Goal: Entertainment & Leisure: Consume media (video, audio)

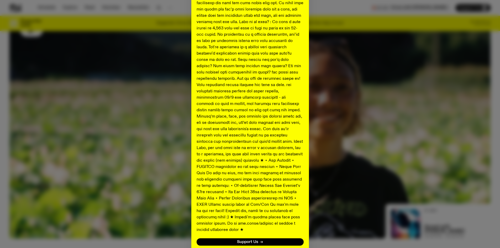
scroll to position [211, 0]
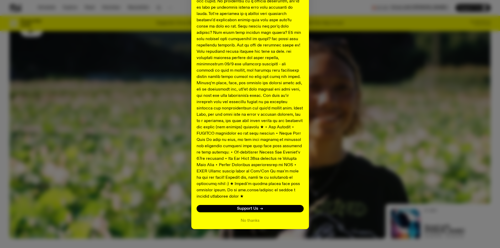
click at [381, 151] on div "Shaping the future of our city’s music, arts, and culture - with the help of yo…" at bounding box center [249, 21] width 481 height 415
click at [252, 217] on button "No thanks" at bounding box center [250, 220] width 19 height 6
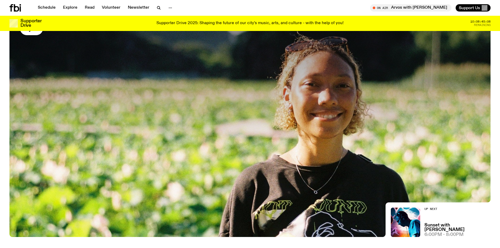
scroll to position [78, 0]
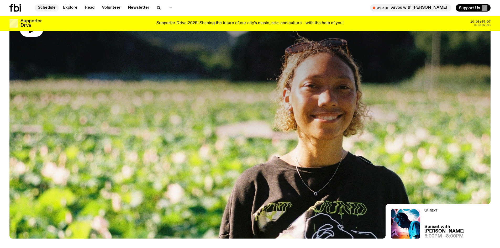
click at [49, 7] on link "Schedule" at bounding box center [47, 7] width 24 height 7
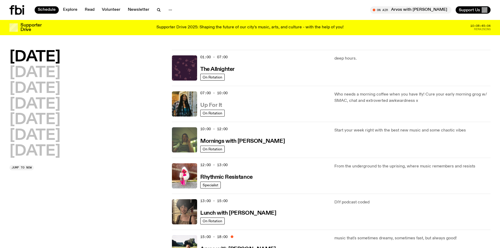
click at [208, 105] on h3 "Up For It" at bounding box center [211, 106] width 22 height 6
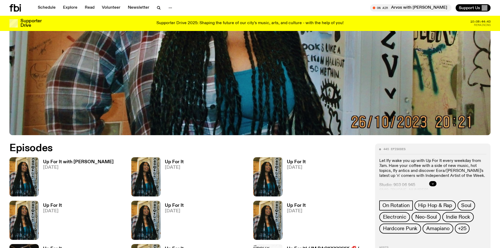
scroll to position [311, 0]
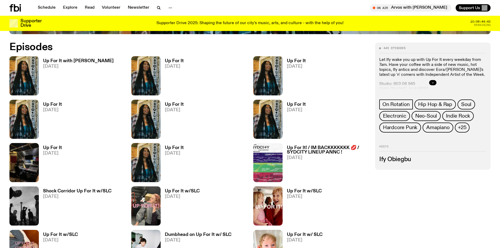
click at [434, 82] on icon "button" at bounding box center [432, 82] width 3 height 3
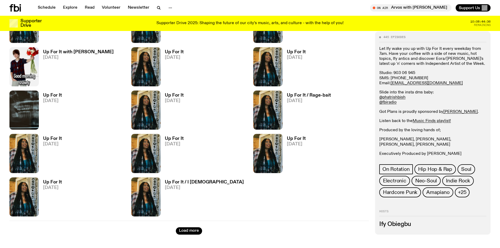
scroll to position [548, 0]
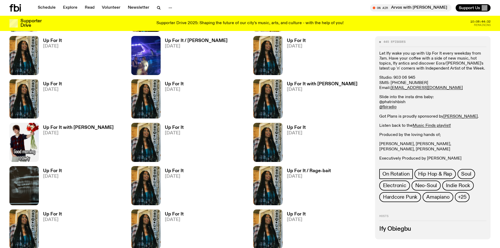
click at [396, 100] on link "@phatrishbish" at bounding box center [392, 102] width 26 height 4
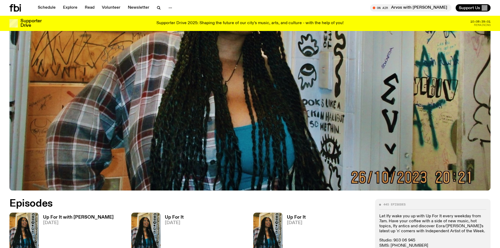
scroll to position [286, 0]
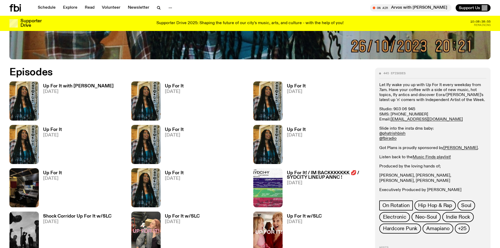
click at [294, 129] on h3 "Up For It" at bounding box center [296, 129] width 19 height 4
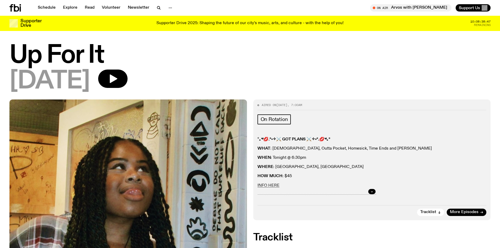
scroll to position [0, 0]
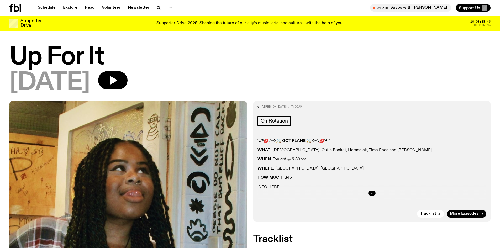
click at [372, 194] on icon "button" at bounding box center [371, 193] width 3 height 3
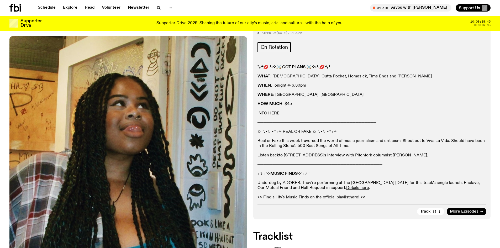
scroll to position [79, 0]
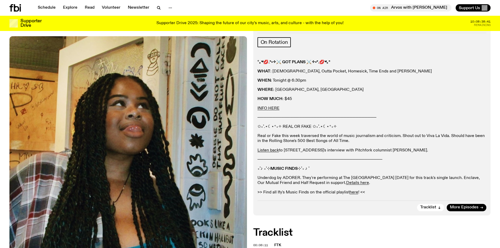
drag, startPoint x: 411, startPoint y: 121, endPoint x: 415, endPoint y: 149, distance: 27.9
click at [415, 149] on div "° ｡༄💋.°˖✧⚔ GOT PLANS ⚔✧˖°.💋༄｡° WHAT : Sunami, Outta Pocket, Homesick, Time Ends…" at bounding box center [371, 127] width 229 height 135
click at [415, 149] on p "Listen back to [STREET_ADDRESS]'s interview with Pitchfork columnist [PERSON_NA…" at bounding box center [371, 150] width 229 height 5
click at [471, 205] on link "More Episodes" at bounding box center [466, 207] width 40 height 7
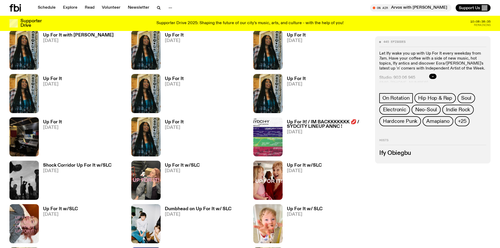
scroll to position [337, 0]
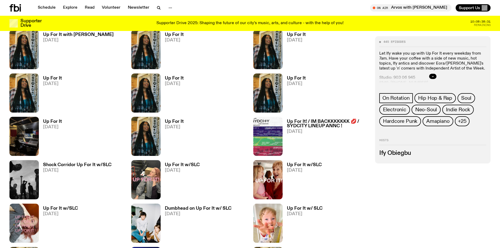
click at [45, 121] on h3 "Up For It" at bounding box center [52, 121] width 19 height 4
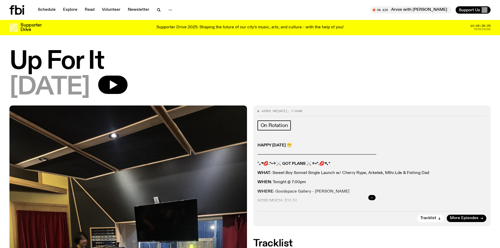
click at [375, 199] on button "button" at bounding box center [371, 197] width 7 height 5
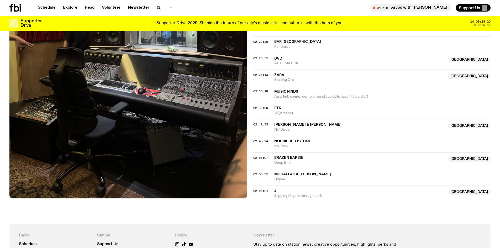
scroll to position [758, 0]
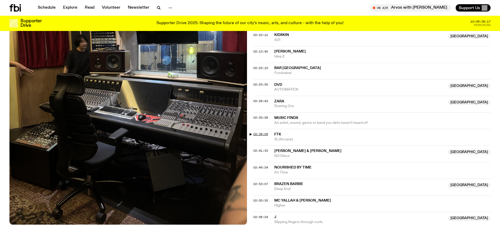
click at [253, 135] on span "02:38:09" at bounding box center [260, 134] width 15 height 4
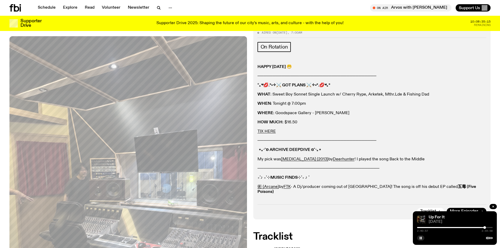
scroll to position [0, 0]
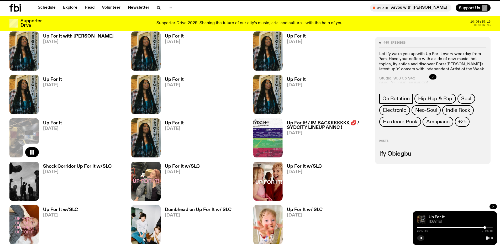
scroll to position [333, 0]
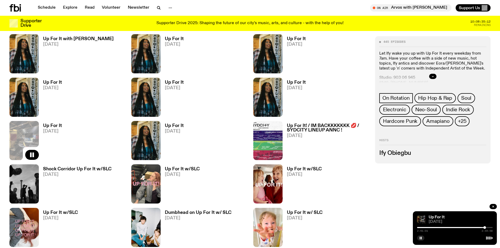
click at [177, 128] on link "Up For It [DATE]" at bounding box center [172, 142] width 23 height 36
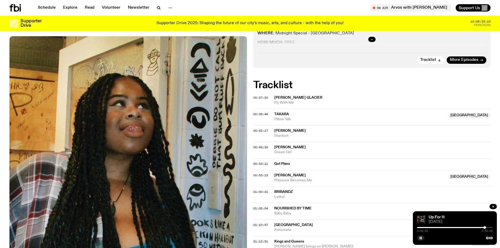
scroll to position [102, 0]
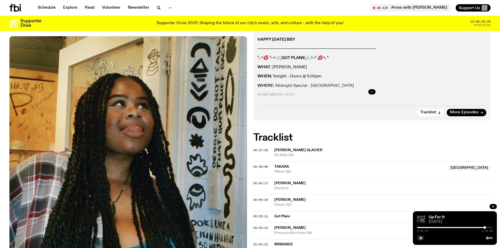
click at [369, 91] on button "button" at bounding box center [371, 91] width 7 height 5
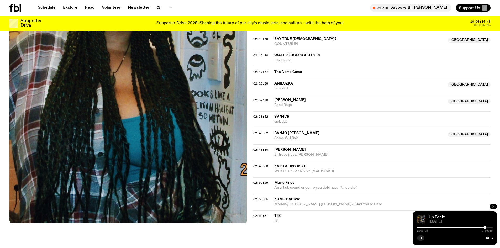
scroll to position [626, 0]
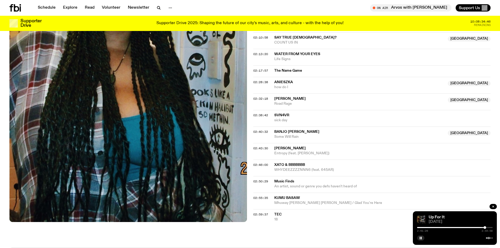
click at [279, 201] on span "Mhuway [PERSON_NAME] [PERSON_NAME] / Glad You're Here" at bounding box center [382, 202] width 216 height 5
click at [263, 198] on span "02:55:35" at bounding box center [260, 198] width 15 height 4
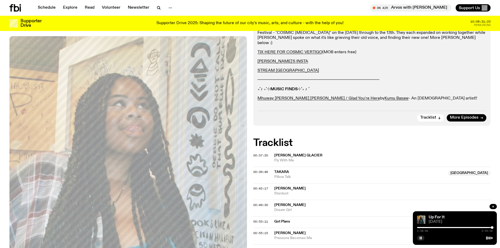
scroll to position [206, 0]
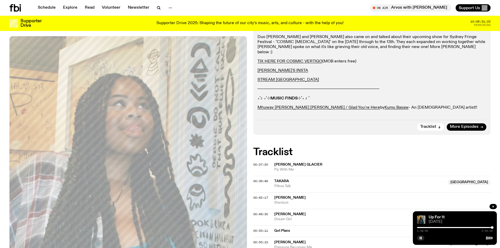
click at [353, 115] on link "here" at bounding box center [353, 117] width 9 height 4
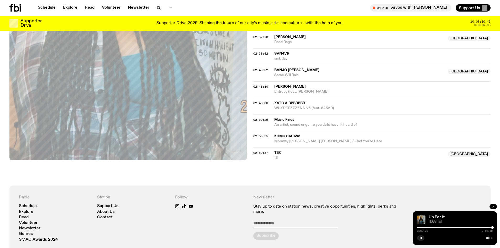
scroll to position [679, 0]
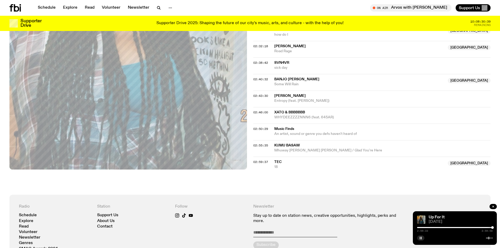
click at [419, 239] on icon "button" at bounding box center [420, 237] width 3 height 3
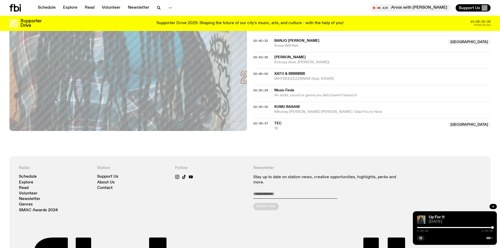
scroll to position [784, 0]
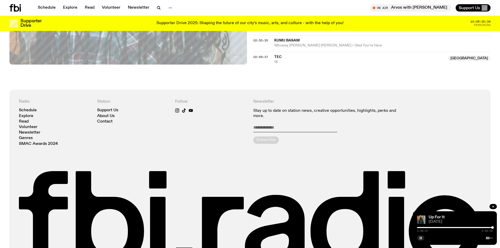
click at [421, 238] on icon "button" at bounding box center [420, 237] width 3 height 3
